Goal: Subscribe to service/newsletter

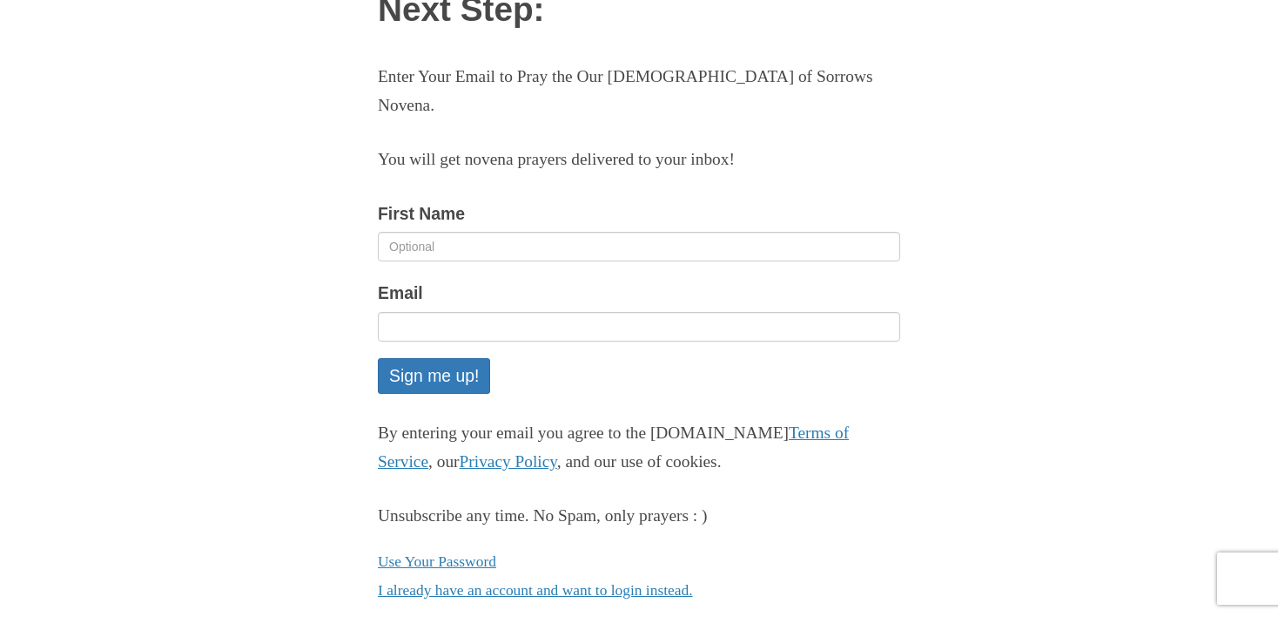
scroll to position [164, 0]
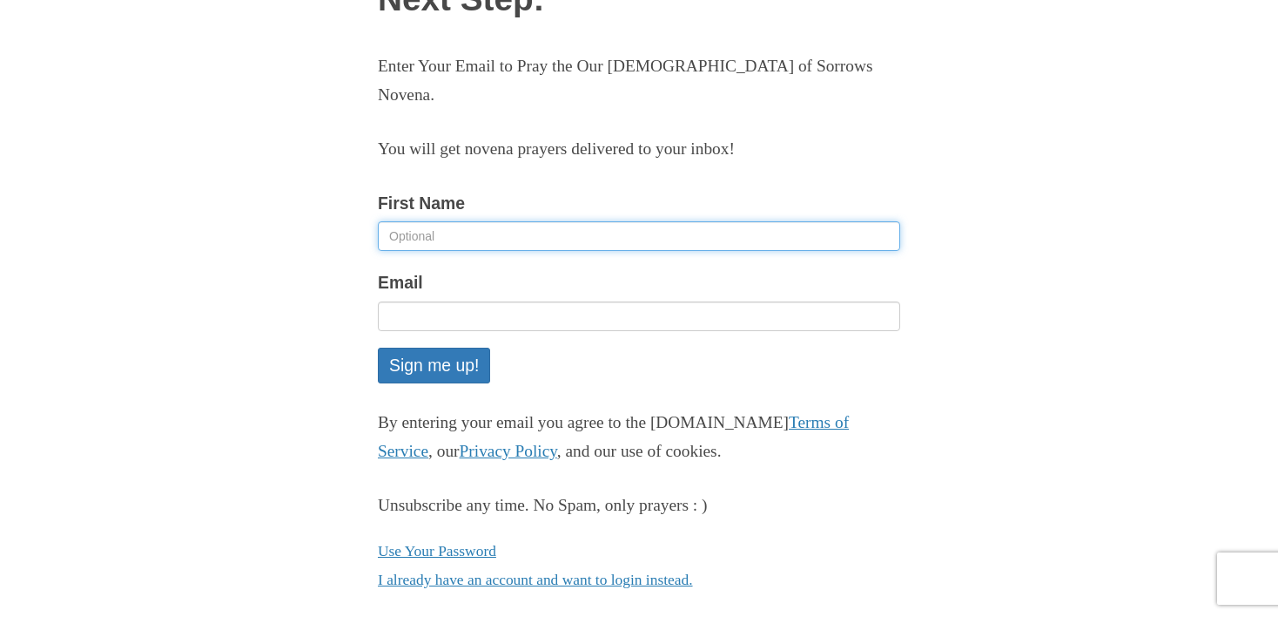
click at [597, 221] on input "First Name" at bounding box center [639, 236] width 523 height 30
type input "[PERSON_NAME]"
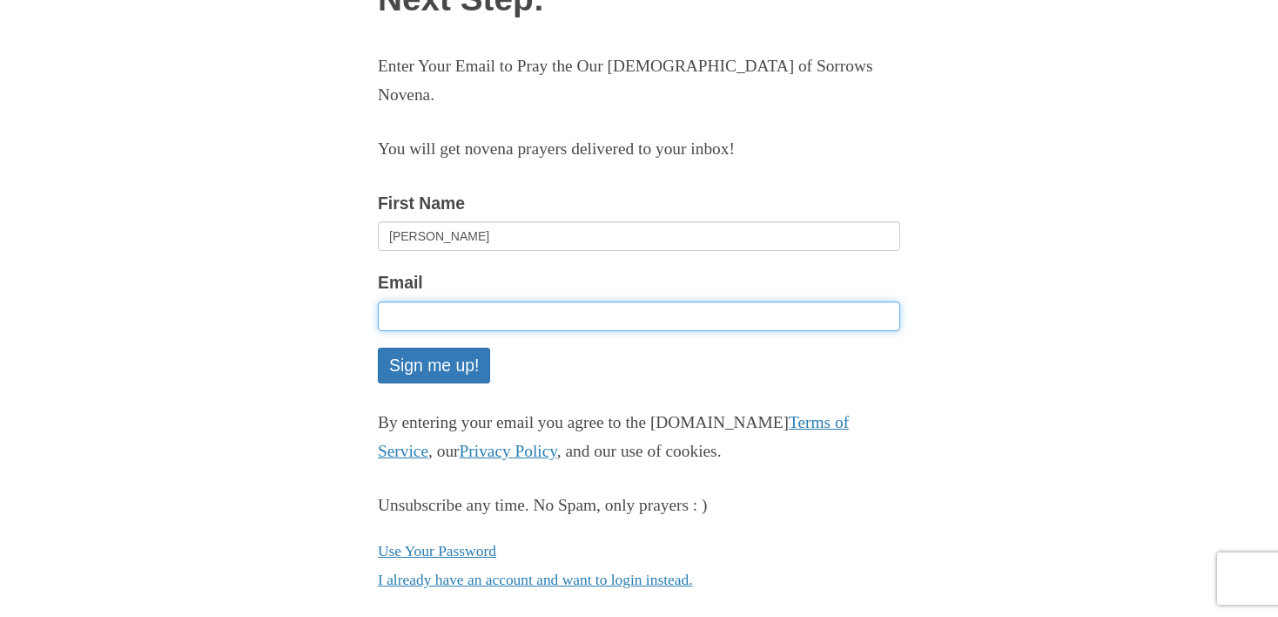
click at [529, 301] on input "Email" at bounding box center [639, 316] width 523 height 30
type input "[EMAIL_ADDRESS][DOMAIN_NAME]"
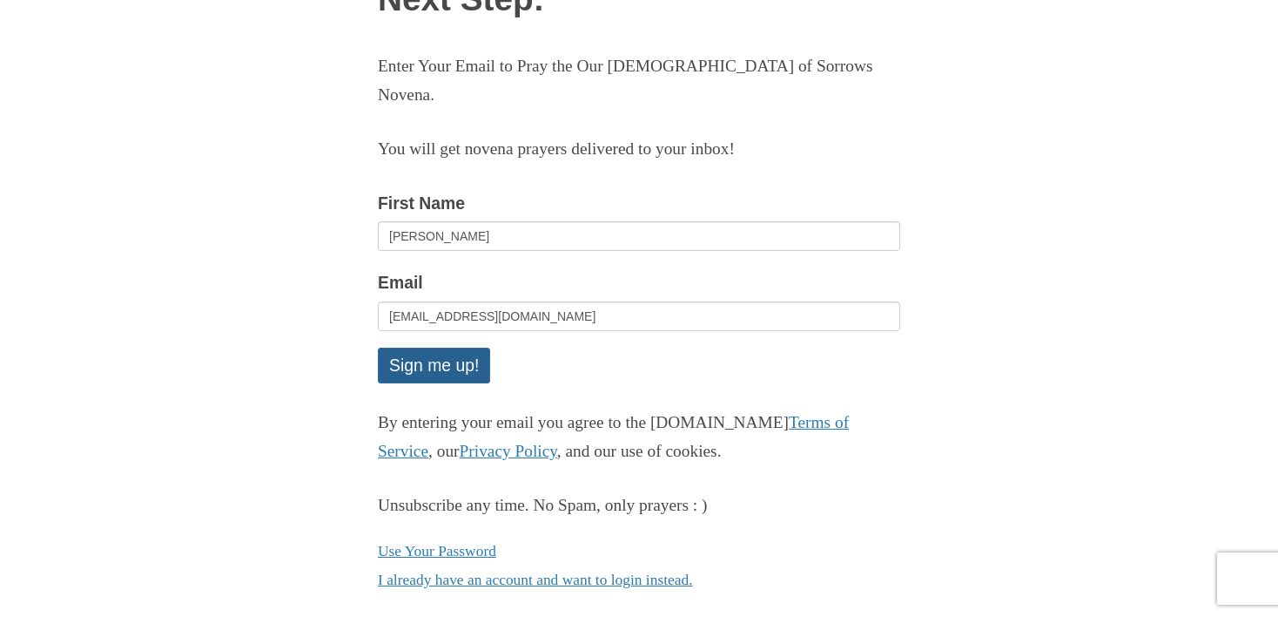
click at [469, 347] on button "Sign me up!" at bounding box center [434, 365] width 112 height 36
